Goal: Information Seeking & Learning: Learn about a topic

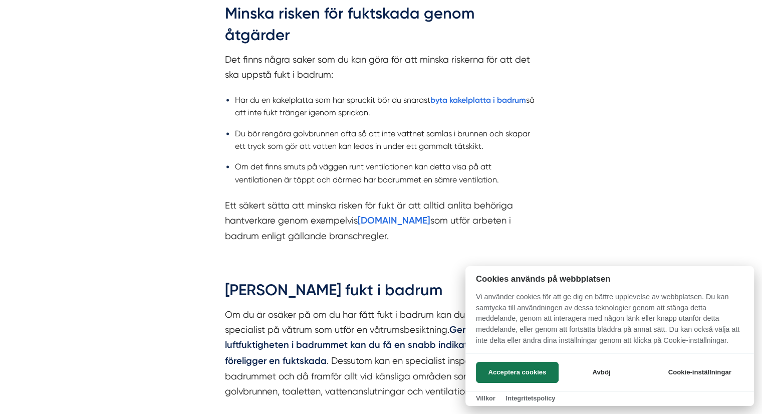
scroll to position [1545, 0]
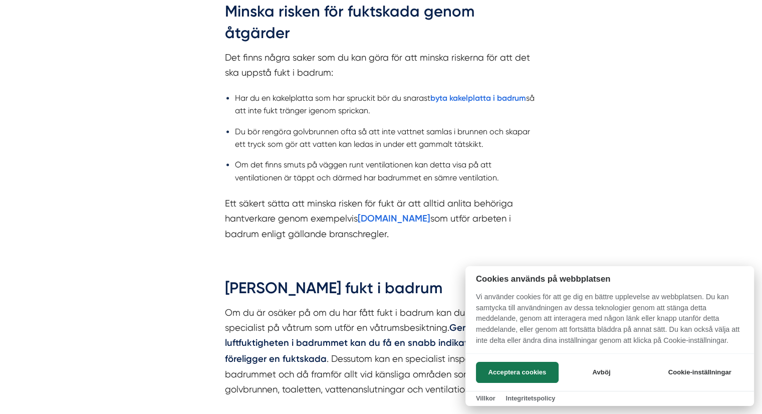
click at [455, 98] on div at bounding box center [381, 207] width 762 height 414
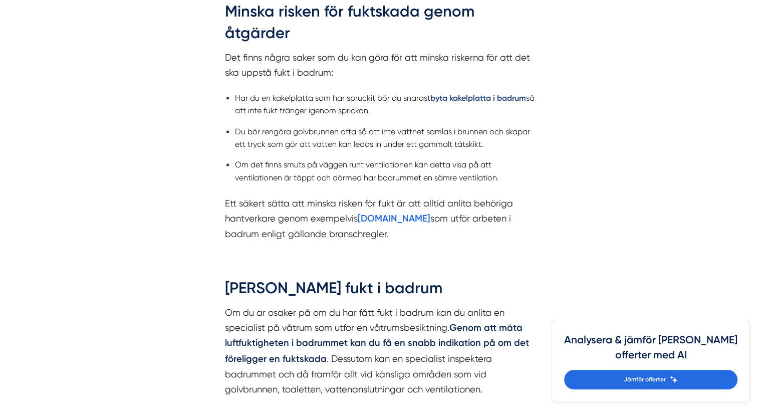
click at [455, 98] on strong "byta kakelplatta i badrum" at bounding box center [478, 98] width 96 height 10
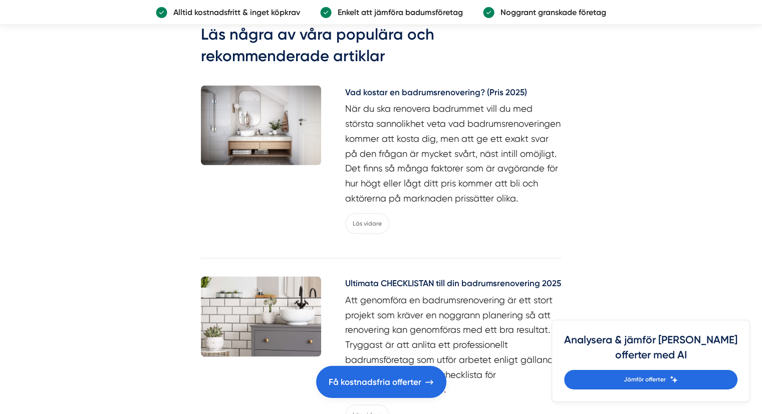
scroll to position [1869, 0]
click at [450, 87] on h5 "Vad kostar en badrumsrenovering? (Pris 2025)" at bounding box center [453, 93] width 216 height 16
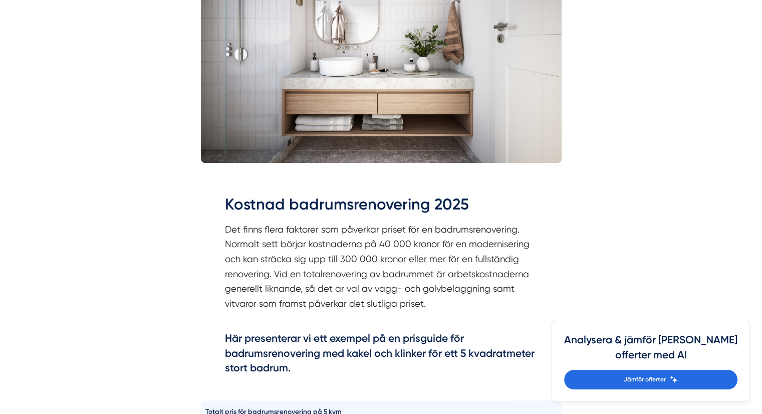
scroll to position [300, 0]
